Goal: Use online tool/utility: Utilize a website feature to perform a specific function

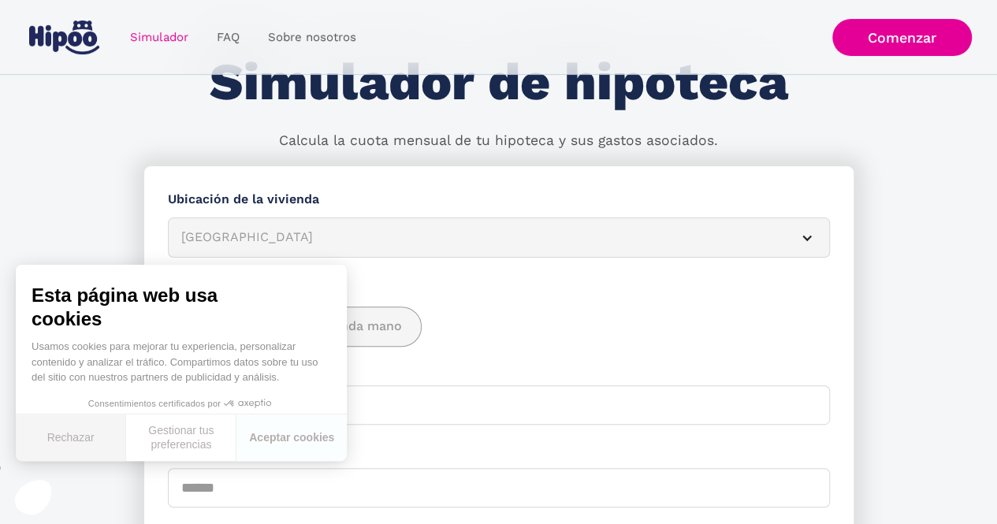
click at [91, 445] on button "Rechazar" at bounding box center [71, 437] width 110 height 46
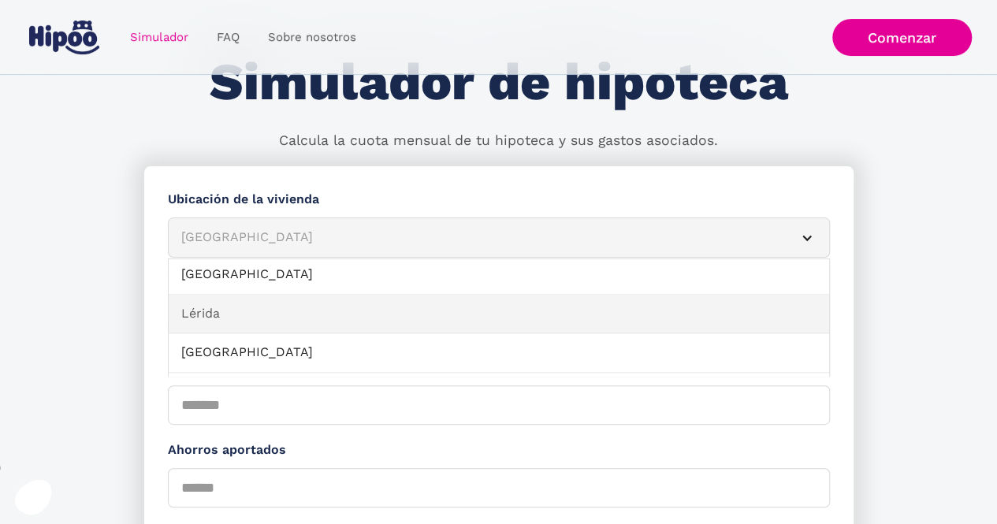
scroll to position [1103, 0]
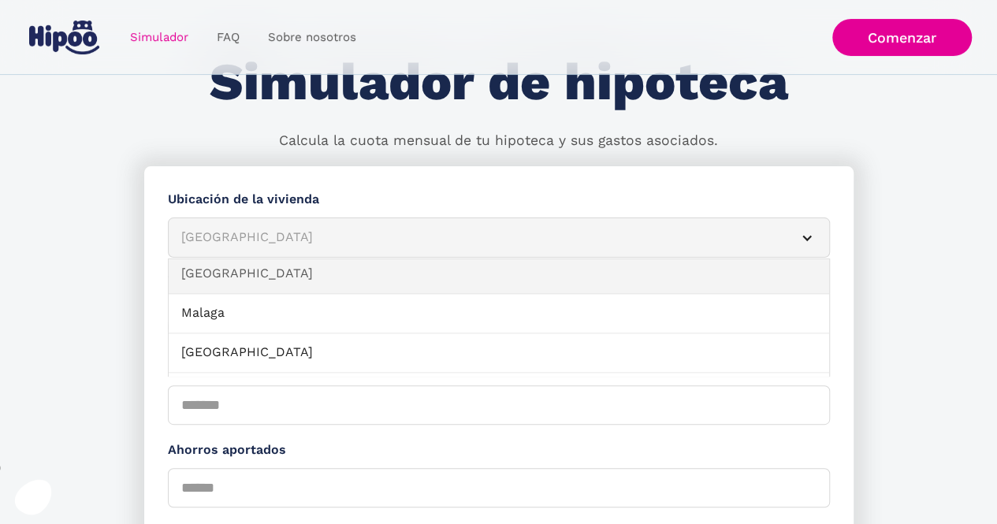
click at [303, 278] on link "[GEOGRAPHIC_DATA]" at bounding box center [499, 274] width 660 height 39
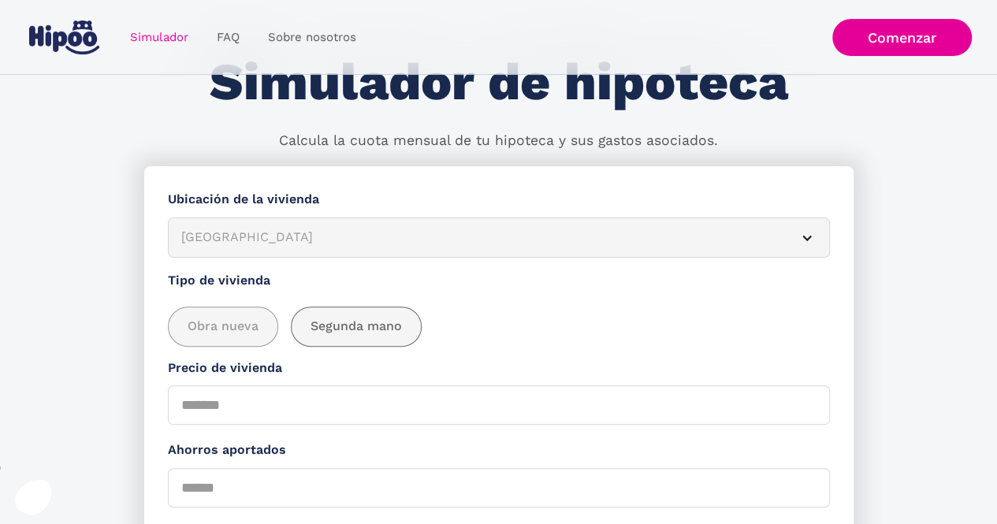
click at [339, 332] on span "Segunda mano" at bounding box center [355, 327] width 91 height 20
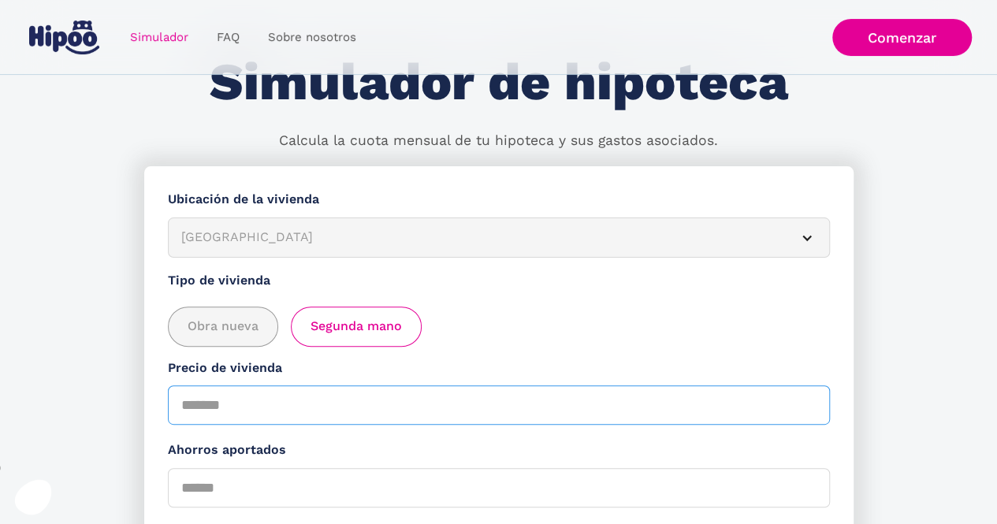
click at [299, 415] on input "Precio de vivienda" at bounding box center [499, 404] width 662 height 39
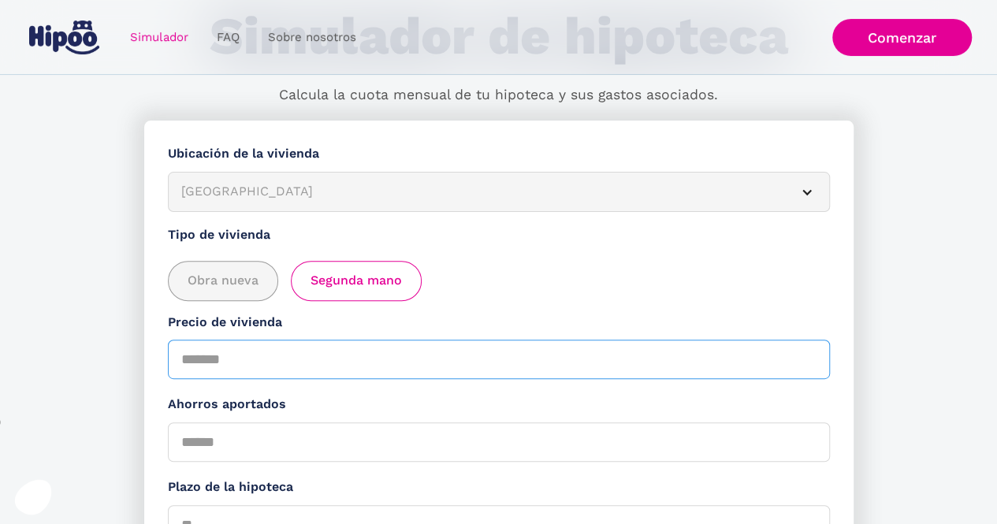
scroll to position [153, 0]
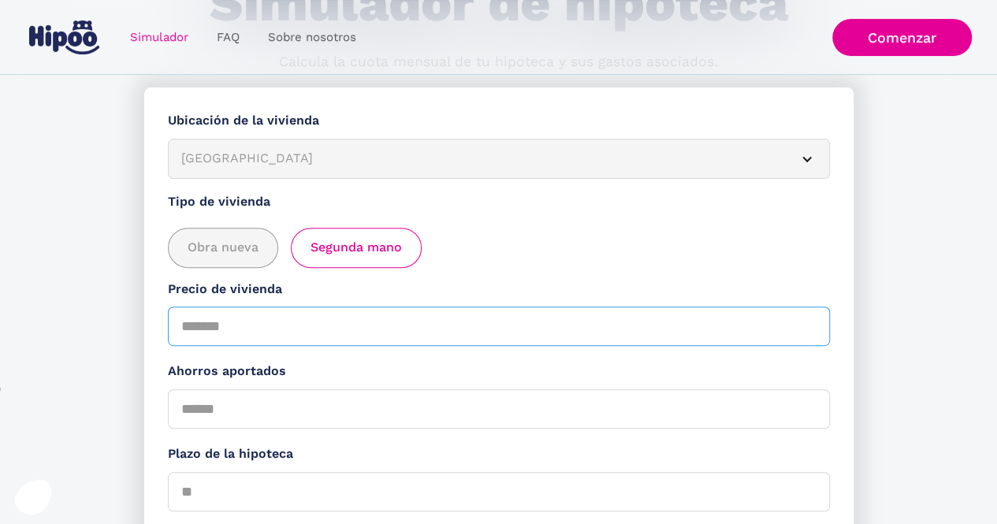
type input "******"
click at [370, 404] on input "Ahorros aportados" at bounding box center [499, 408] width 662 height 39
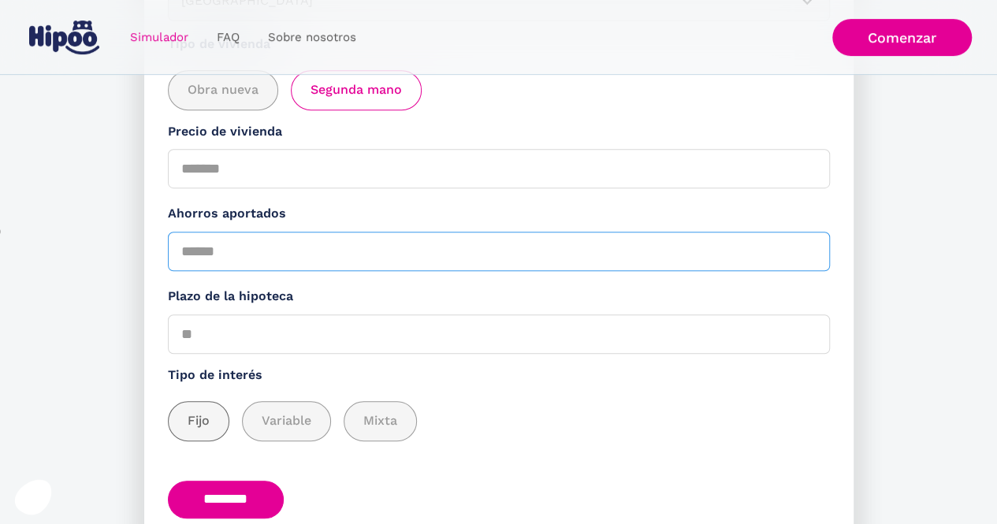
scroll to position [389, 0]
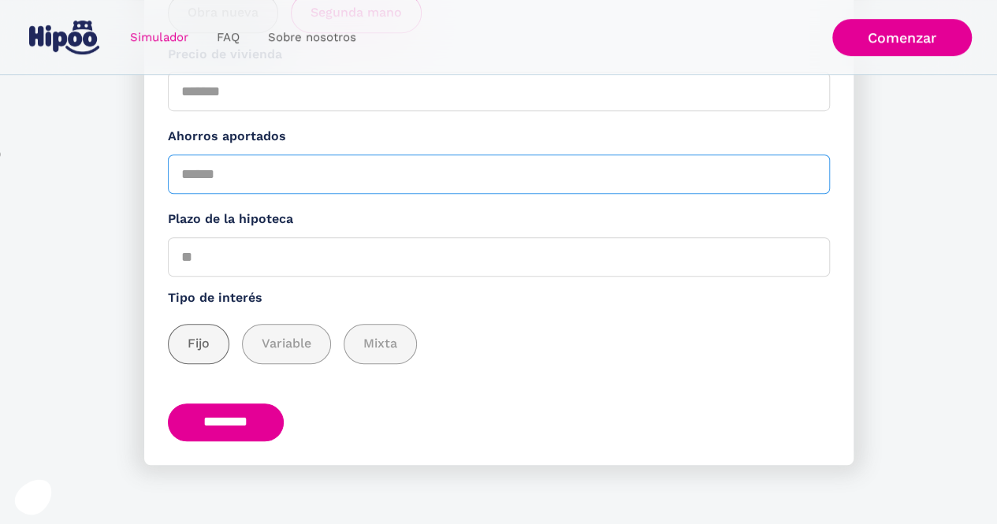
type input "******"
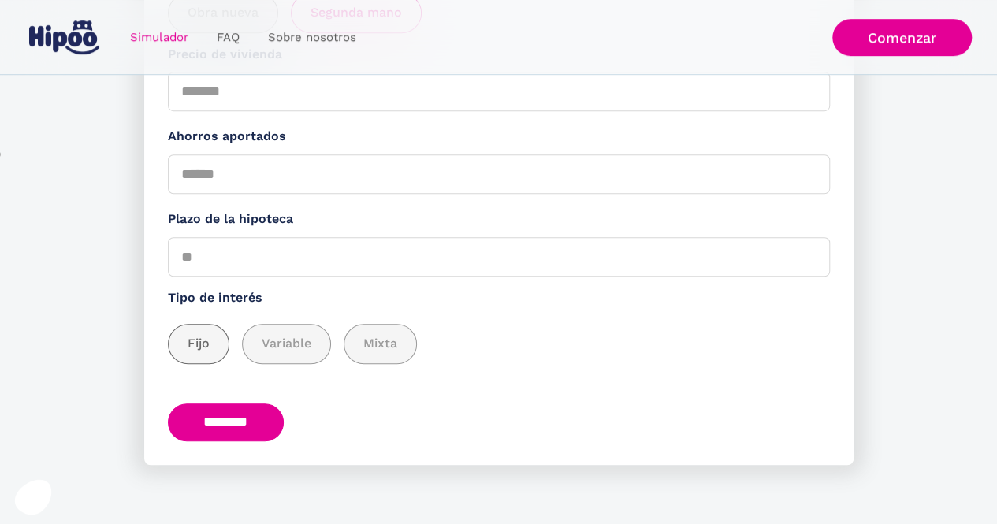
click at [190, 332] on div "add_description_here" at bounding box center [199, 344] width 60 height 39
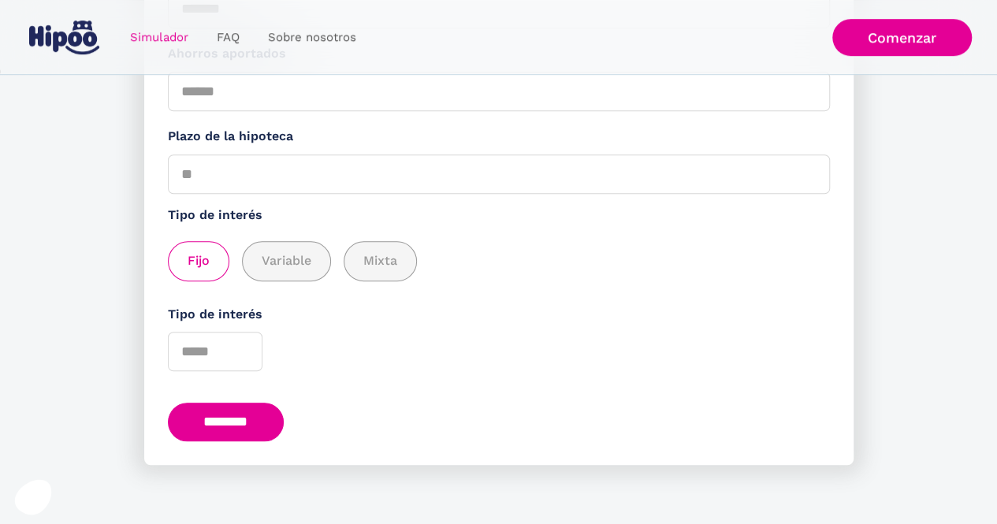
scroll to position [473, 0]
click at [195, 354] on input "Tipo de interés" at bounding box center [215, 351] width 95 height 39
click at [307, 355] on div "Tipo de interés" at bounding box center [499, 338] width 662 height 67
type input "*"
click at [241, 348] on input "*" at bounding box center [215, 351] width 95 height 39
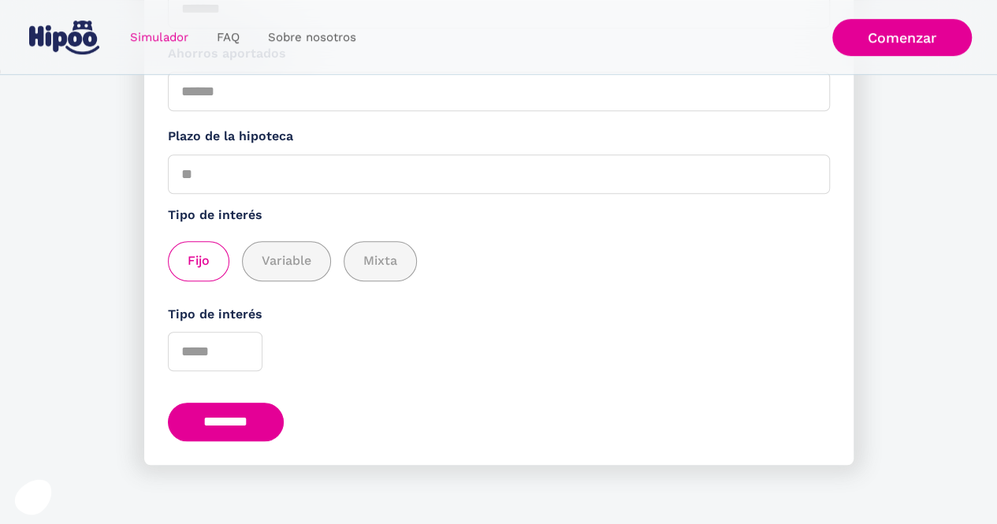
click at [381, 367] on div "Tipo de interés *" at bounding box center [499, 338] width 662 height 67
click at [239, 414] on input "********" at bounding box center [226, 422] width 117 height 39
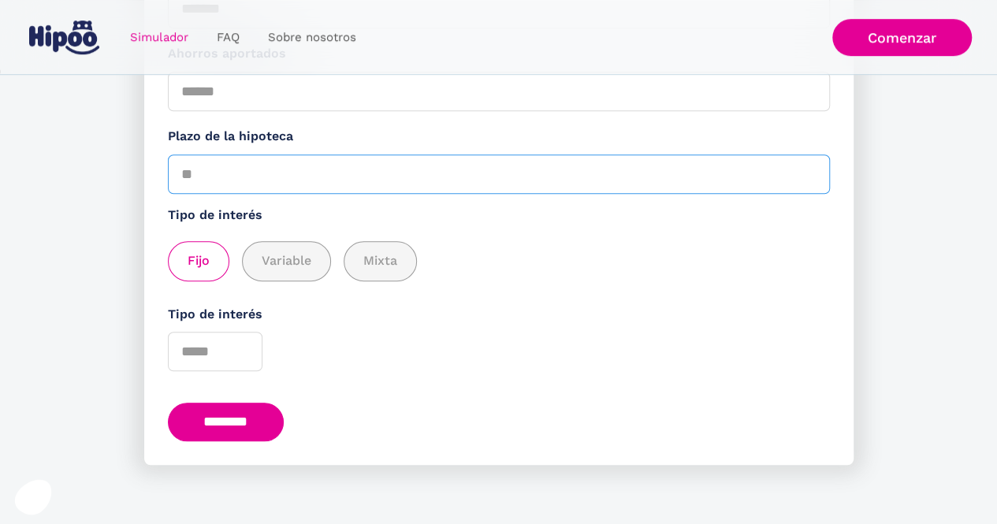
click at [380, 179] on input "Plazo de la hipoteca" at bounding box center [499, 173] width 662 height 39
type input "**"
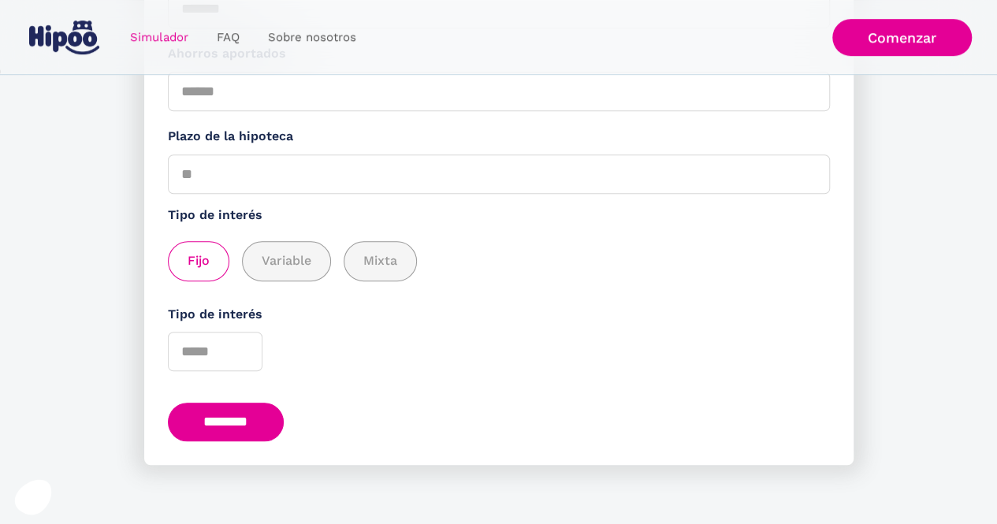
click at [243, 429] on input "********" at bounding box center [226, 422] width 117 height 39
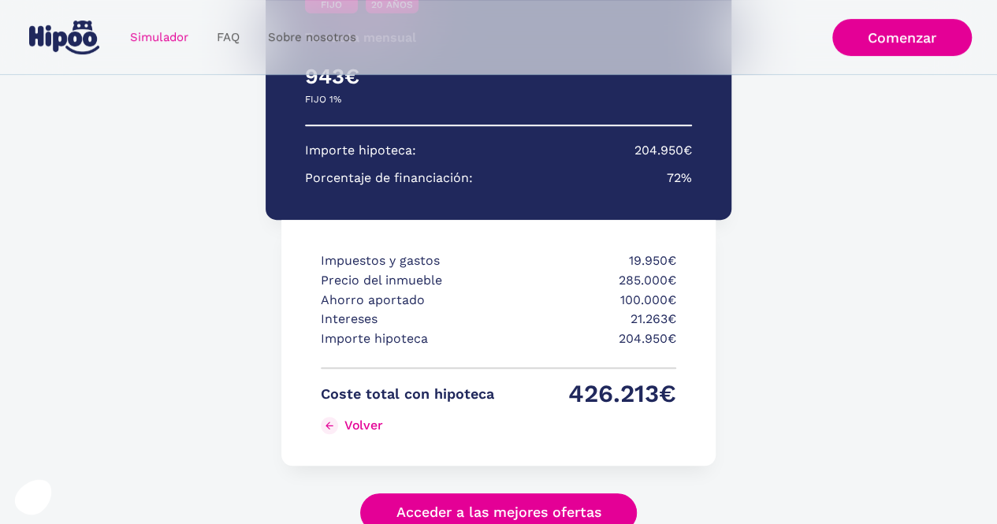
scroll to position [335, 0]
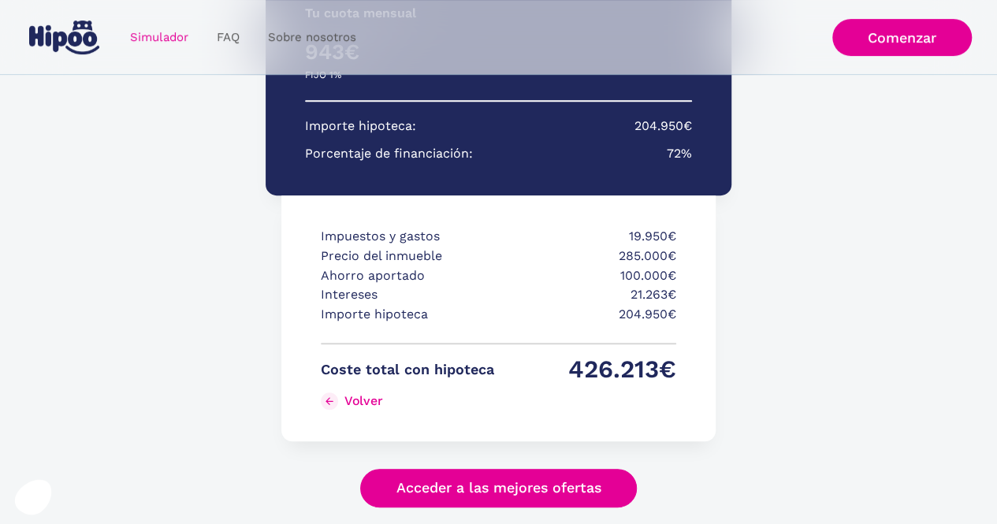
click at [677, 315] on div "Impuestos y gastos 19.950€ Precio del inmueble 285.000€ Ahorro aportado 100.000…" at bounding box center [497, 318] width 433 height 246
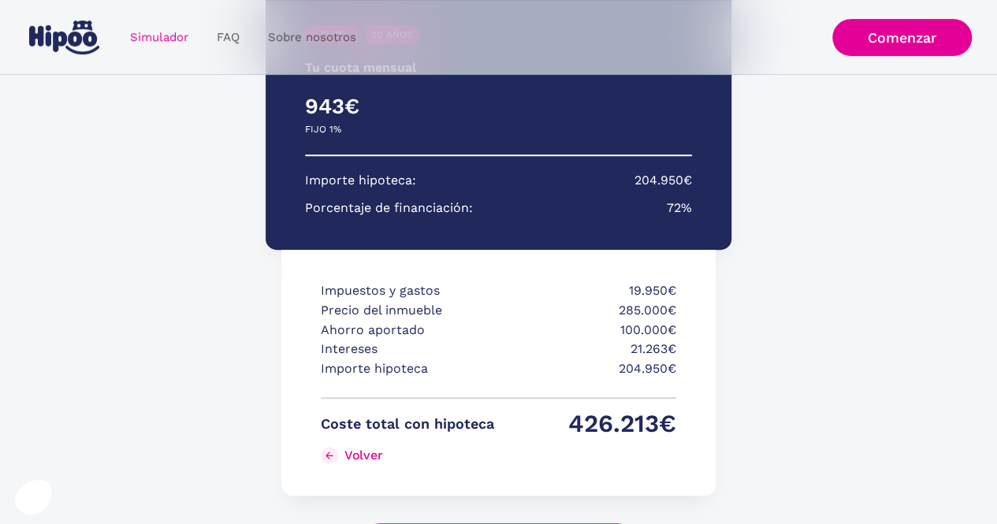
scroll to position [256, 0]
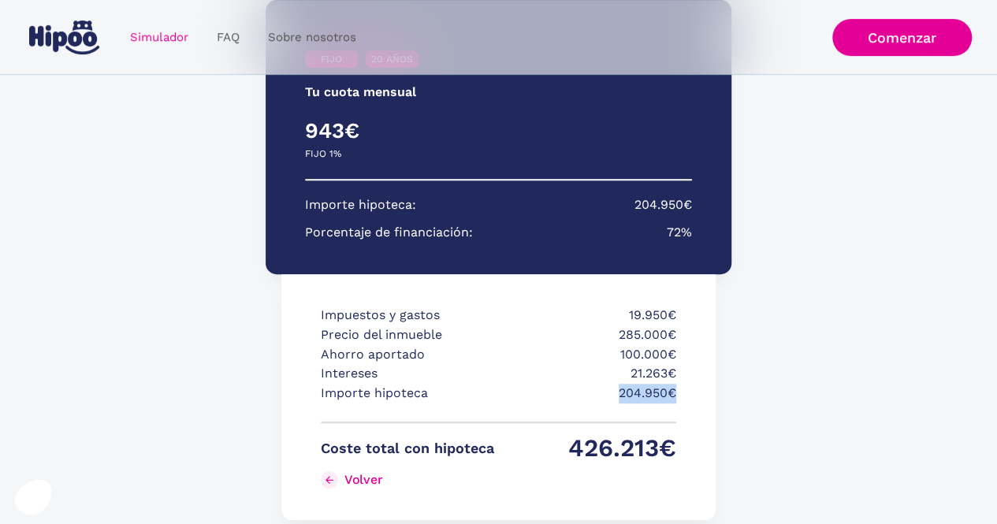
drag, startPoint x: 676, startPoint y: 397, endPoint x: 592, endPoint y: 389, distance: 84.7
click at [592, 389] on div "Impuestos y gastos 19.950€ Precio del inmueble 285.000€ Ahorro aportado 100.000…" at bounding box center [497, 397] width 433 height 246
drag, startPoint x: 547, startPoint y: 330, endPoint x: 654, endPoint y: 340, distance: 107.6
click at [654, 340] on p "285.000€" at bounding box center [589, 335] width 173 height 20
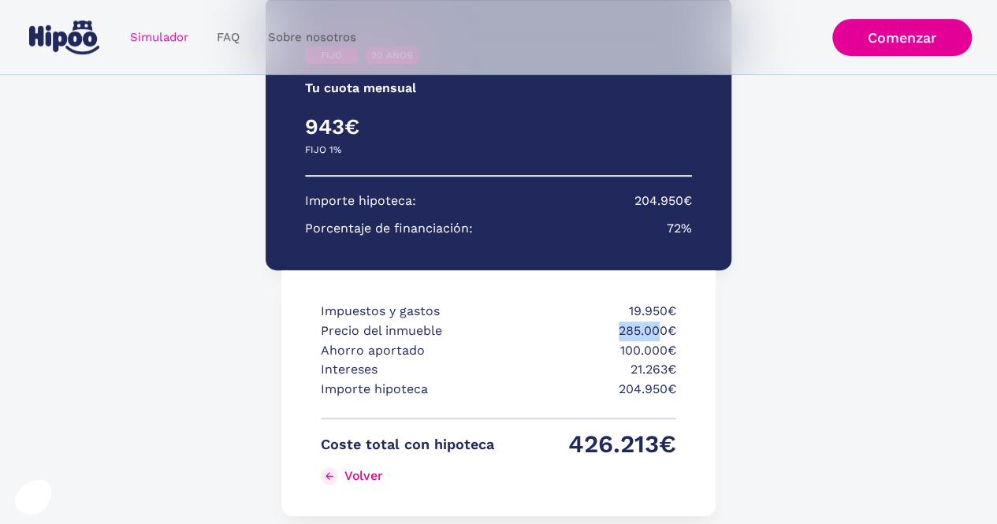
scroll to position [236, 0]
